Goal: Task Accomplishment & Management: Use online tool/utility

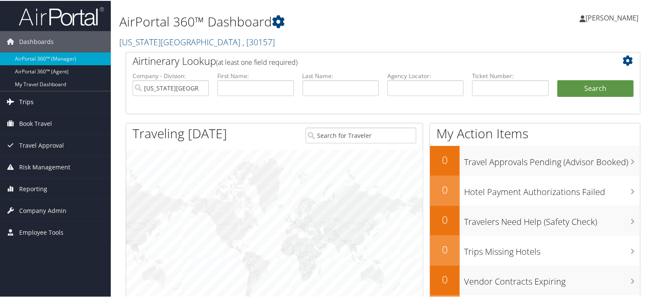
click at [11, 98] on icon at bounding box center [10, 100] width 13 height 13
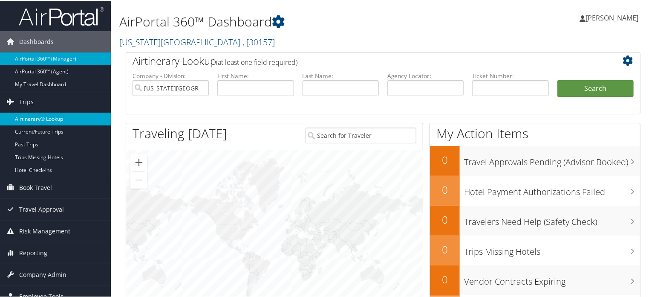
click at [46, 115] on link "Airtinerary® Lookup" at bounding box center [55, 118] width 111 height 13
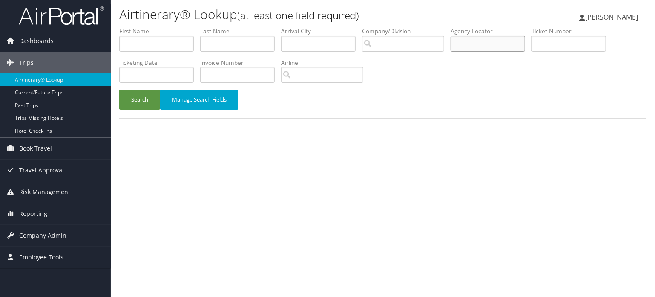
click at [465, 40] on input "text" at bounding box center [488, 44] width 75 height 16
paste input "DB1CGM"
type input "DB1CGM"
click at [134, 95] on button "Search" at bounding box center [139, 99] width 41 height 20
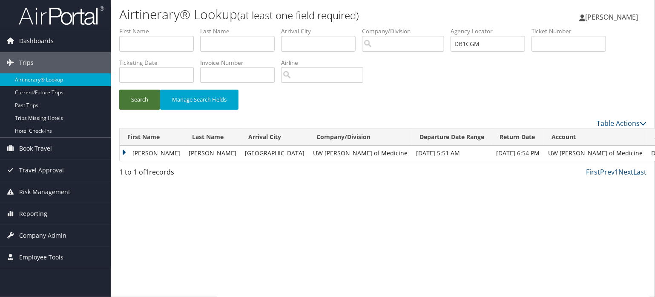
click at [133, 106] on button "Search" at bounding box center [139, 99] width 41 height 20
click at [134, 154] on td "[PERSON_NAME]" at bounding box center [152, 152] width 65 height 15
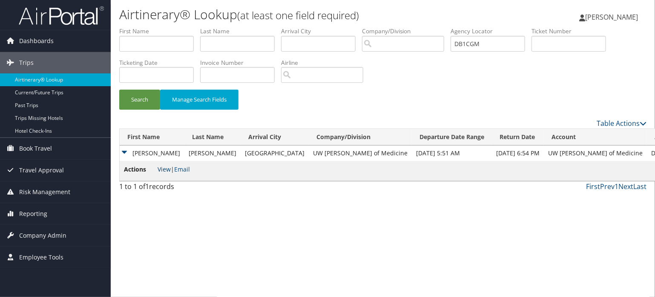
click at [165, 168] on link "View" at bounding box center [164, 169] width 13 height 8
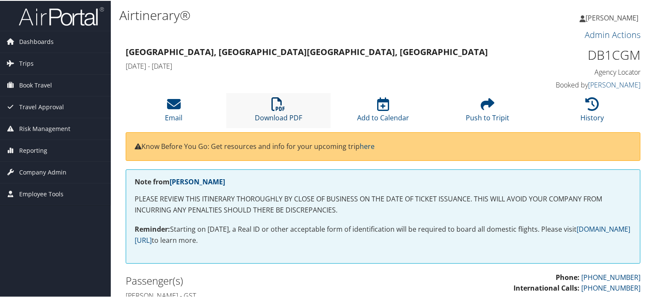
click at [271, 107] on icon at bounding box center [278, 103] width 14 height 14
